Goal: Information Seeking & Learning: Learn about a topic

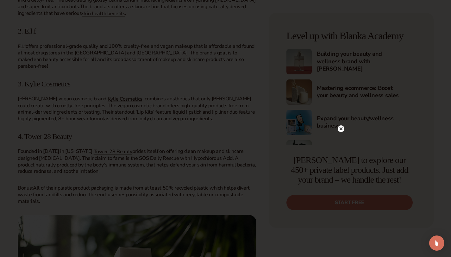
scroll to position [910, 0]
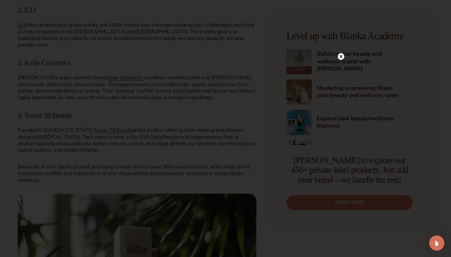
click at [340, 55] on icon at bounding box center [341, 56] width 3 height 3
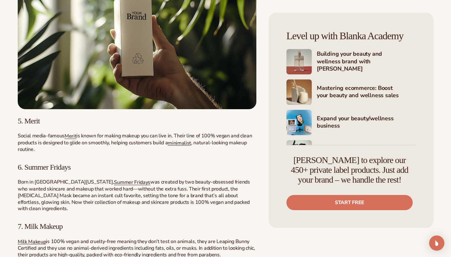
scroll to position [1170, 0]
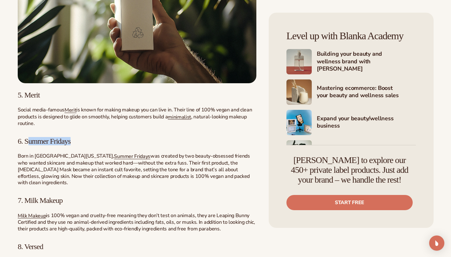
drag, startPoint x: 86, startPoint y: 137, endPoint x: 28, endPoint y: 137, distance: 57.3
click at [28, 137] on h3 "6. Summer Fridays" at bounding box center [137, 141] width 239 height 8
copy span "Milk Makeup"
drag, startPoint x: 69, startPoint y: 190, endPoint x: 26, endPoint y: 190, distance: 42.8
click at [26, 196] on h3 "7. Milk Makeup" at bounding box center [137, 200] width 239 height 8
